Goal: Information Seeking & Learning: Learn about a topic

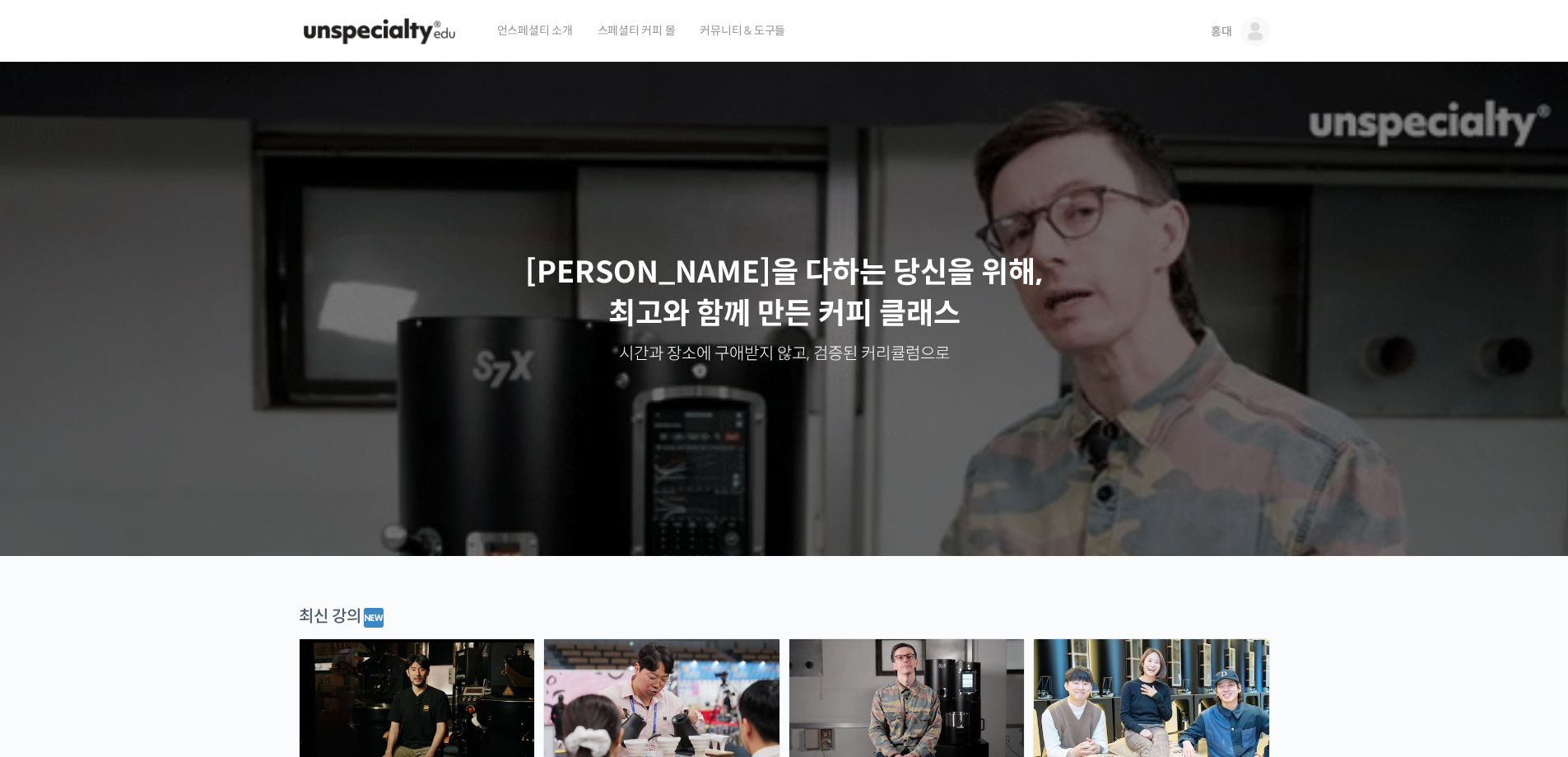
click at [1259, 35] on img at bounding box center [1255, 31] width 29 height 29
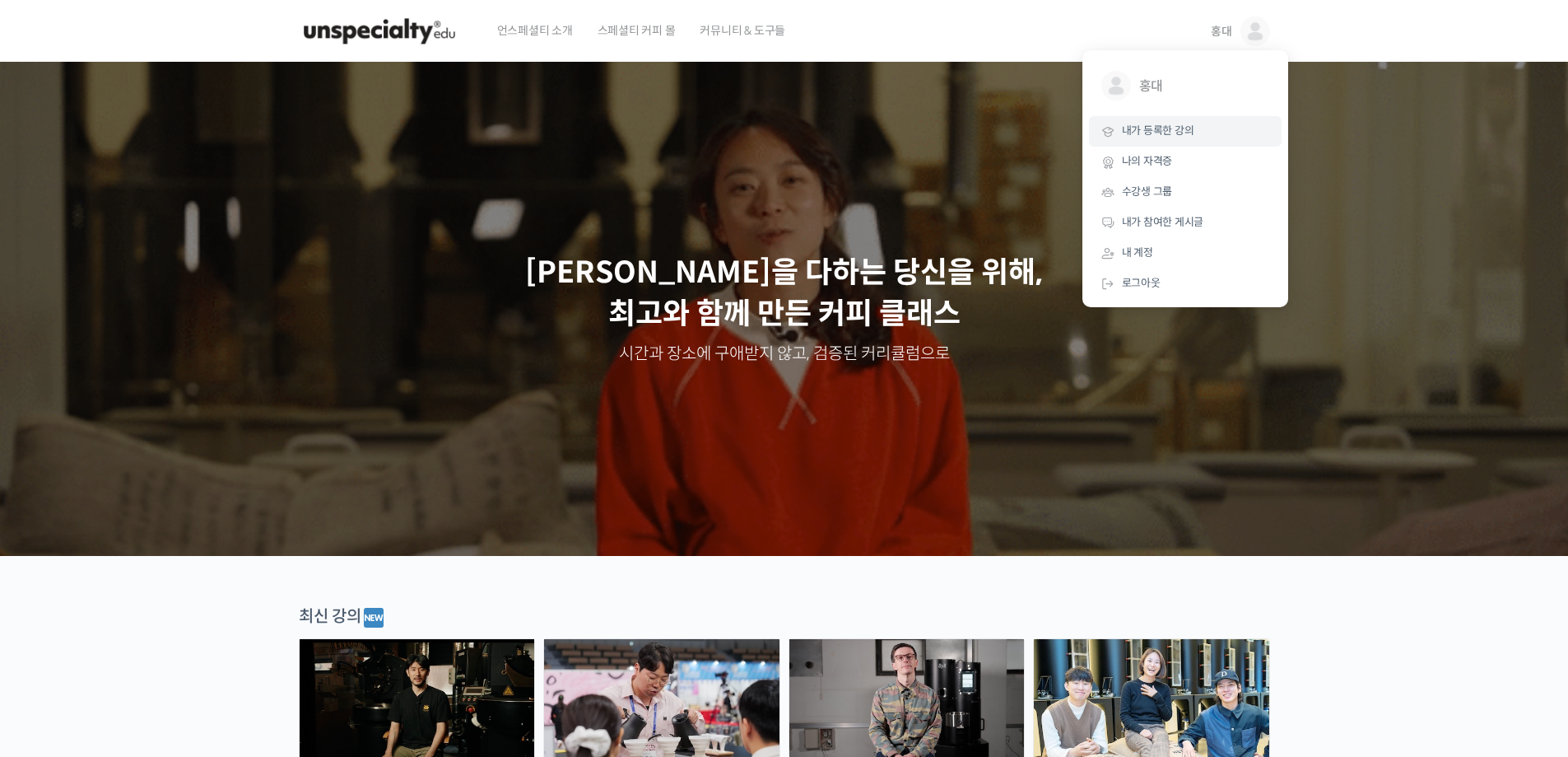
click at [1201, 143] on link "내가 등록한 강의" at bounding box center [1185, 131] width 192 height 30
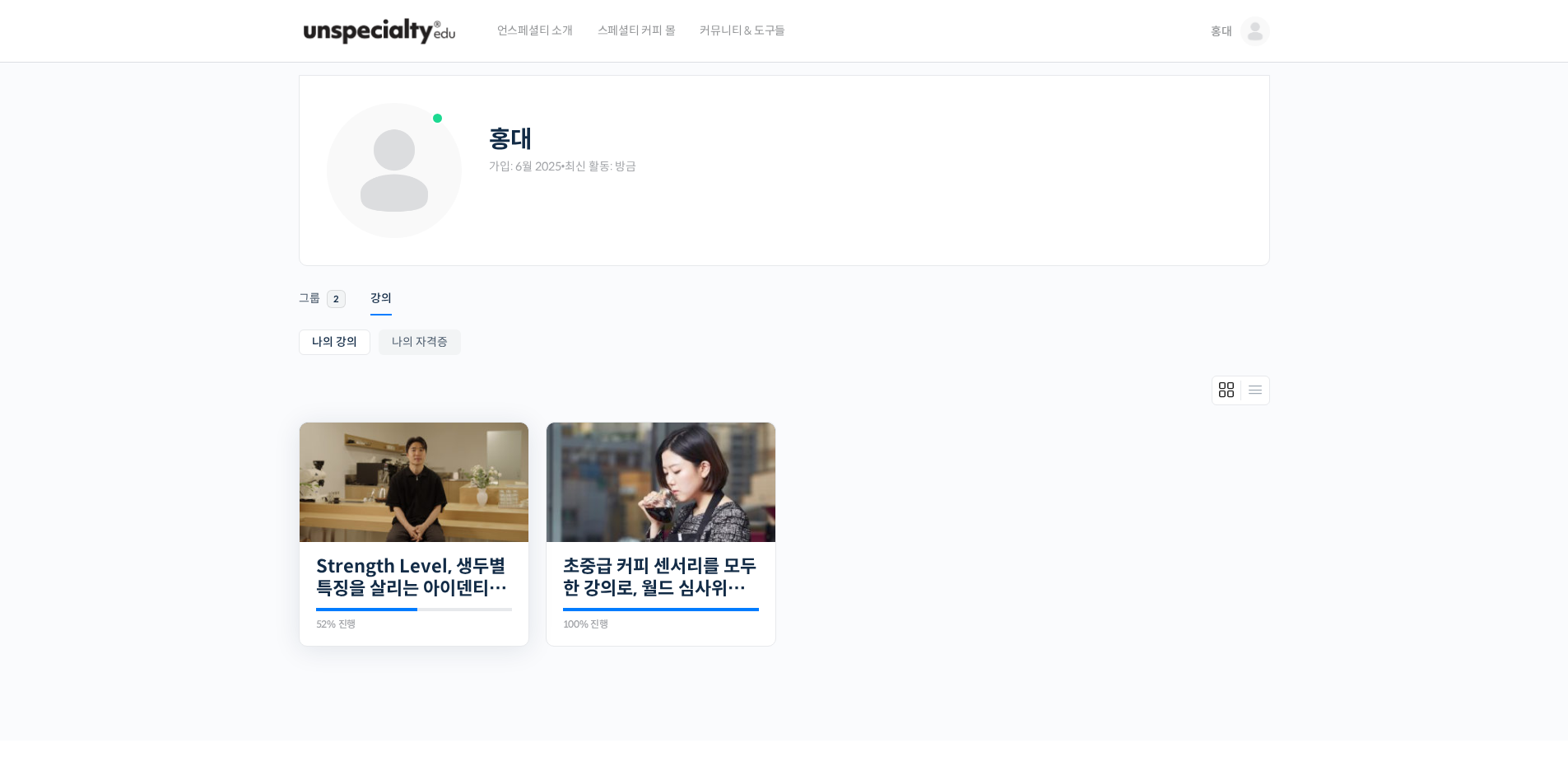
click at [448, 521] on img at bounding box center [413, 483] width 229 height 120
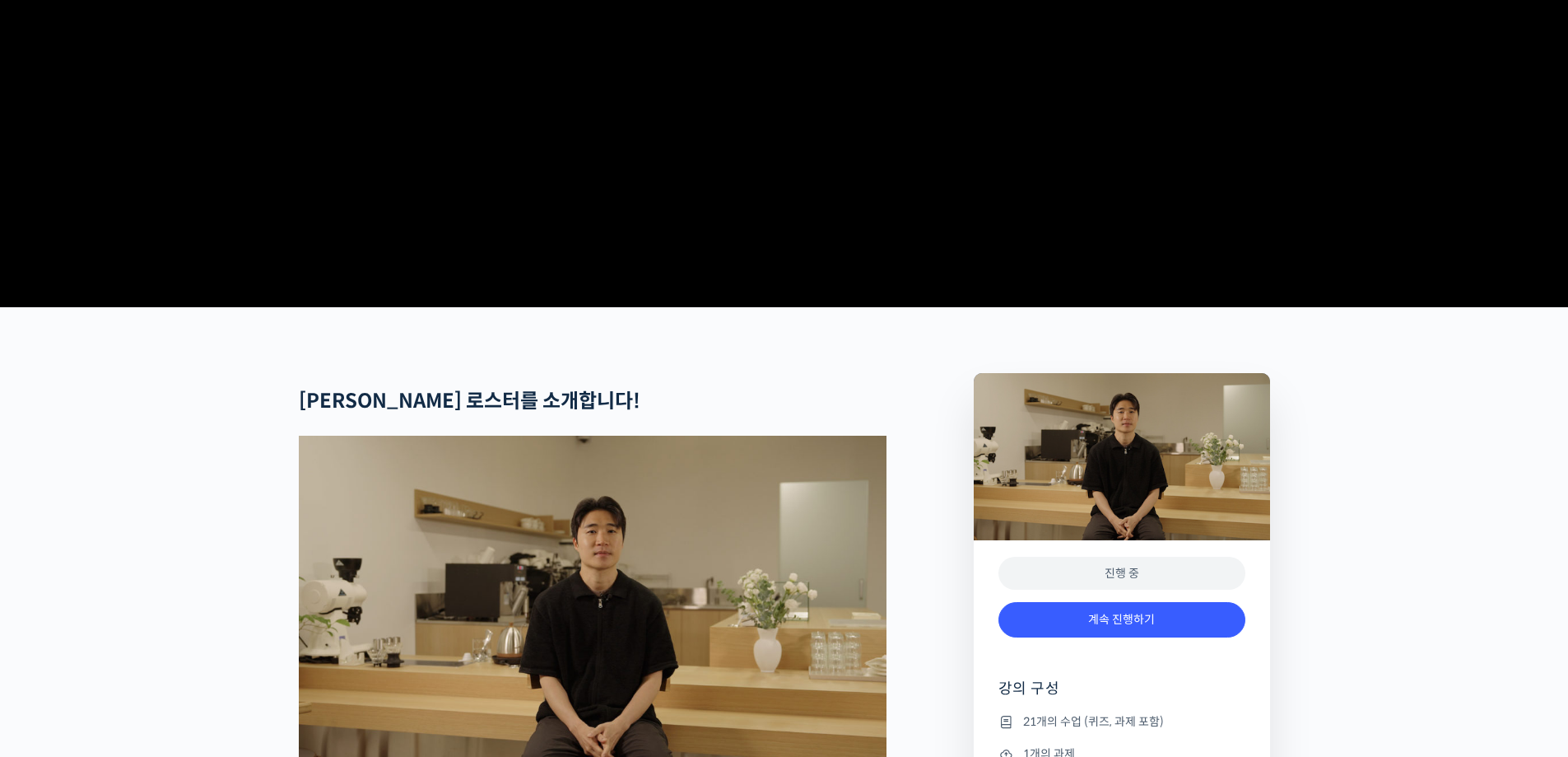
scroll to position [412, 0]
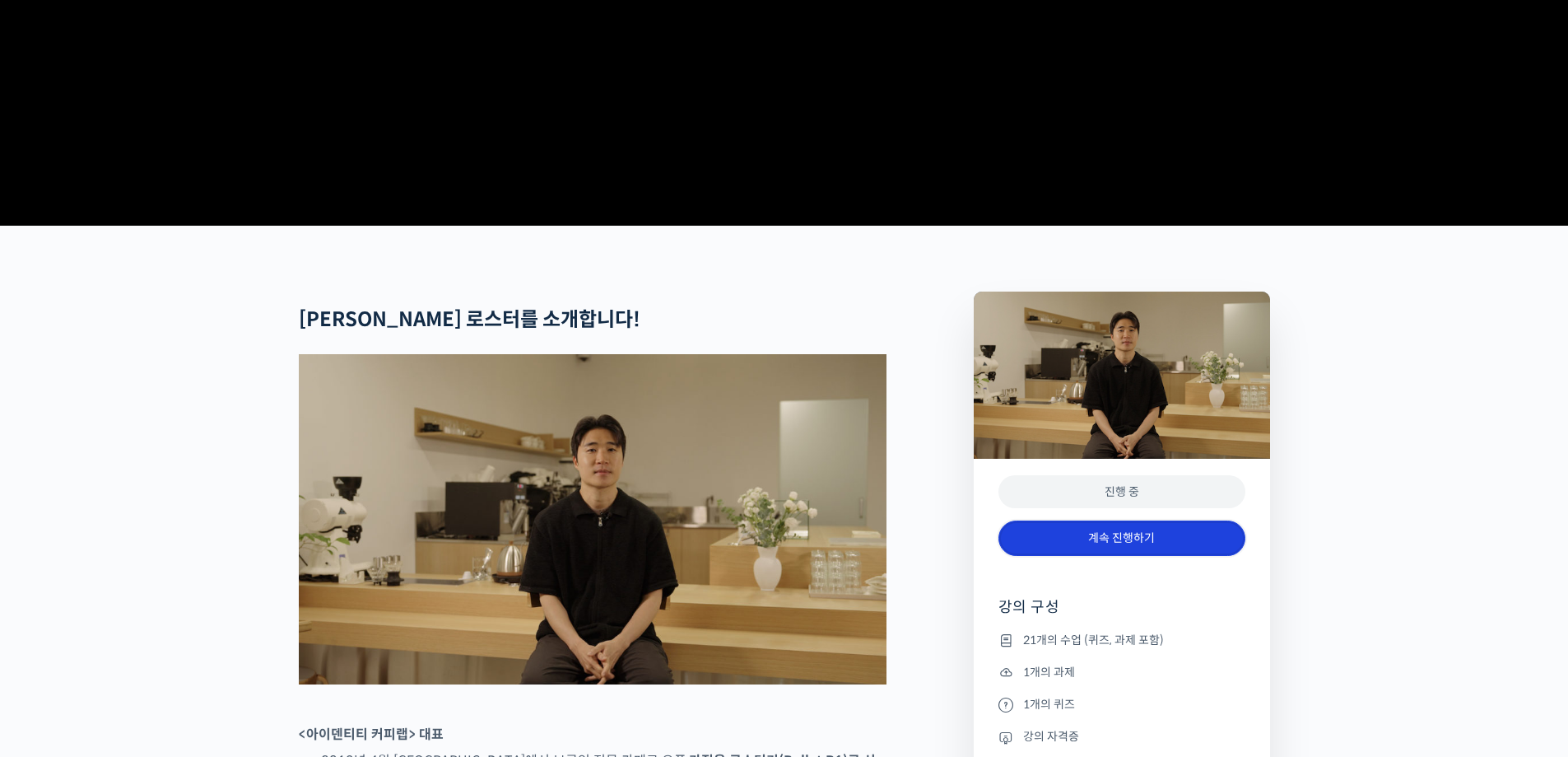
click at [1091, 555] on link "계속 진행하기" at bounding box center [1121, 538] width 247 height 35
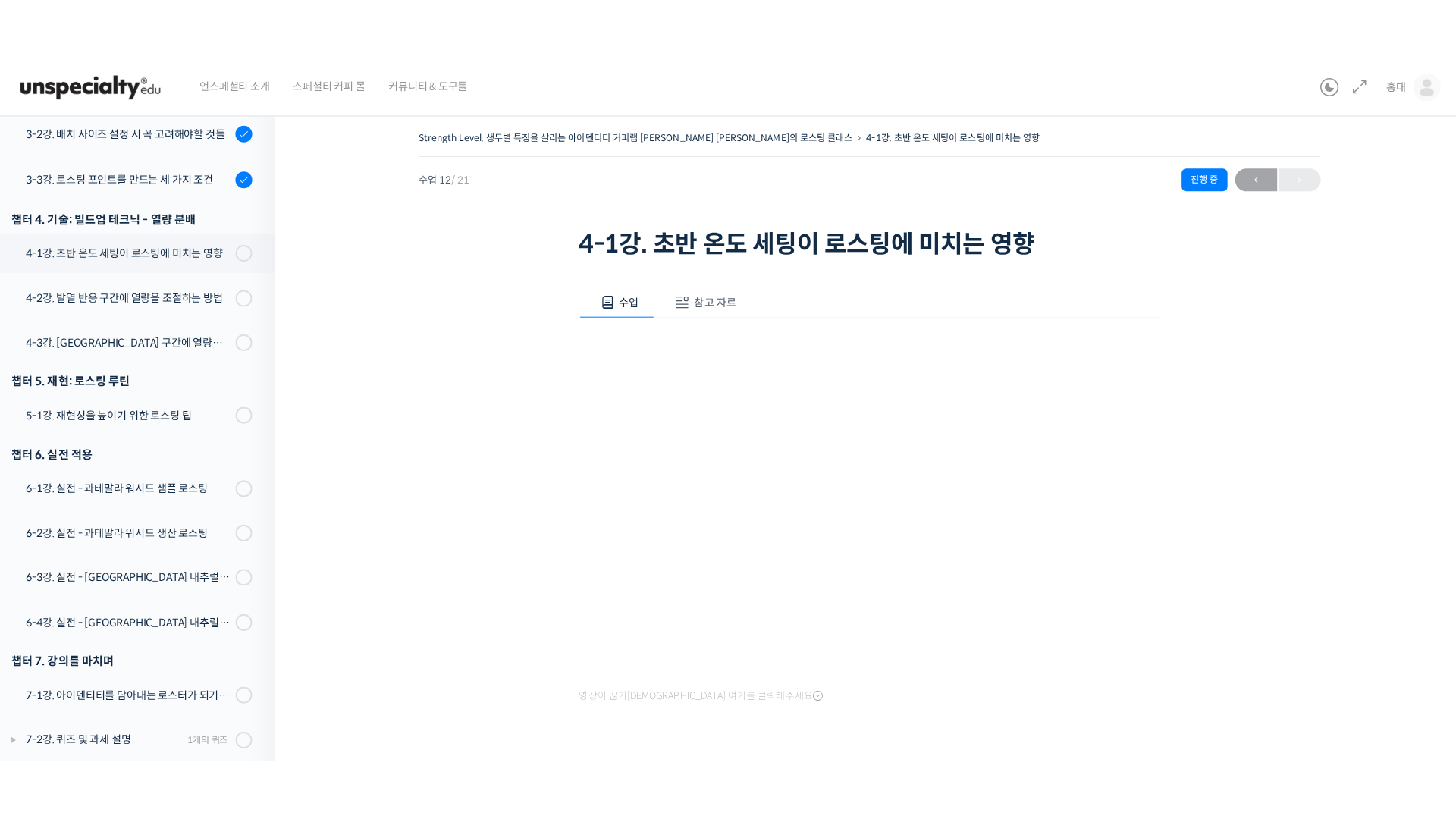
scroll to position [615, 0]
